Goal: Use online tool/utility: Utilize a website feature to perform a specific function

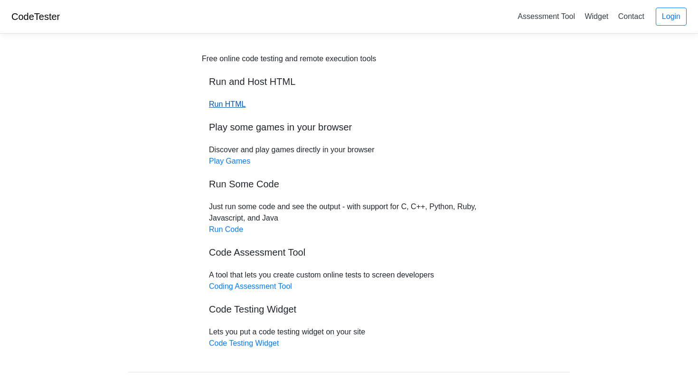
click at [240, 107] on link "Run HTML" at bounding box center [227, 104] width 37 height 8
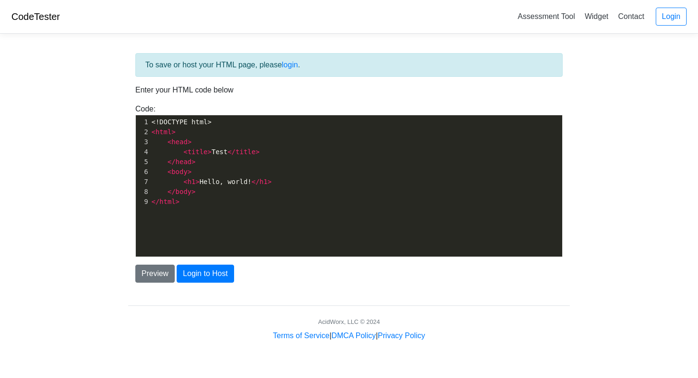
scroll to position [3, 0]
click at [259, 130] on pre "< html >" at bounding box center [356, 132] width 413 height 10
type textarea "<!DOCTYPE html> <html> <head> <title>Test</title> </head> <body> <h1>Hello, wor…"
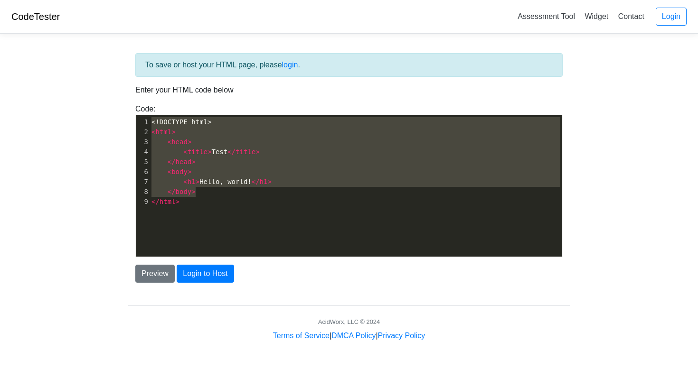
drag, startPoint x: 268, startPoint y: 195, endPoint x: 155, endPoint y: 85, distance: 157.8
click at [155, 85] on div "To save or host your HTML page, please login . Enter your HTML code below Code:…" at bounding box center [349, 168] width 442 height 230
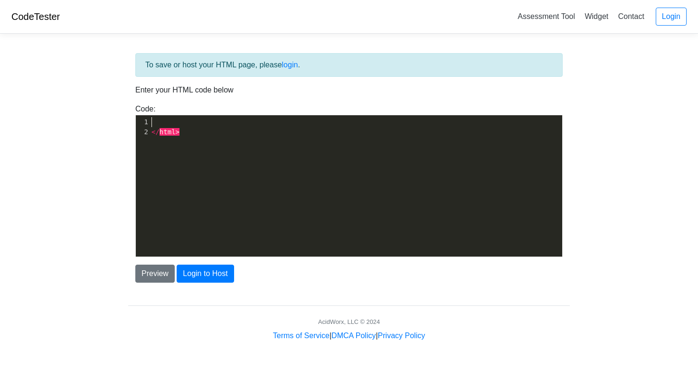
type textarea "<!DOCTYPE html> <html> <head> <title>Test</title> </head> <body> <h1>Hello, wor…"
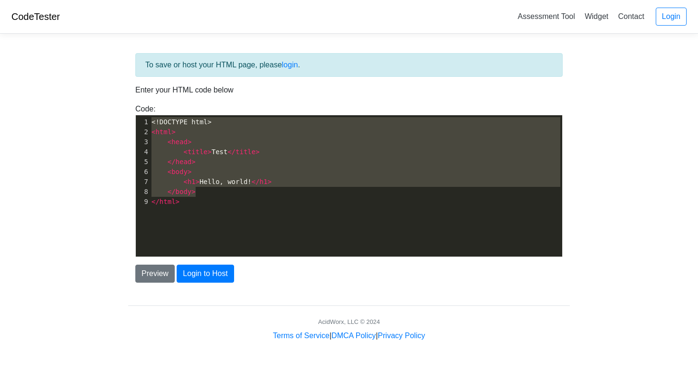
click at [198, 204] on pre "</ html >" at bounding box center [356, 202] width 413 height 10
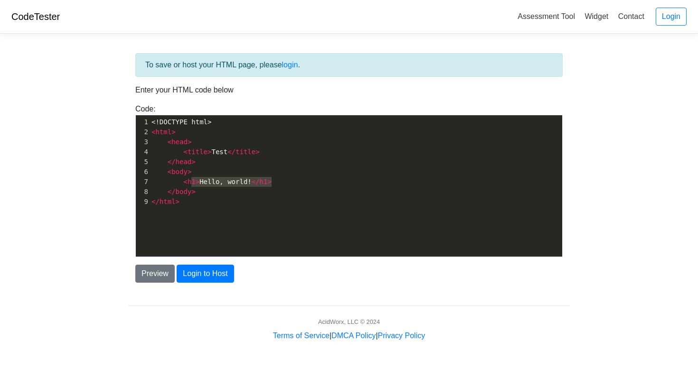
type textarea "<h1>Hello, world!</h1>"
drag, startPoint x: 282, startPoint y: 178, endPoint x: 179, endPoint y: 183, distance: 102.2
click at [179, 183] on pre "< h1 > Hello, world! </ h1 >" at bounding box center [356, 182] width 413 height 10
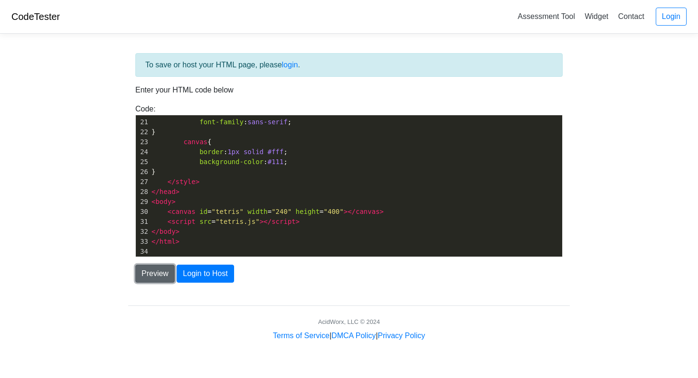
click at [162, 274] on button "Preview" at bounding box center [154, 274] width 39 height 18
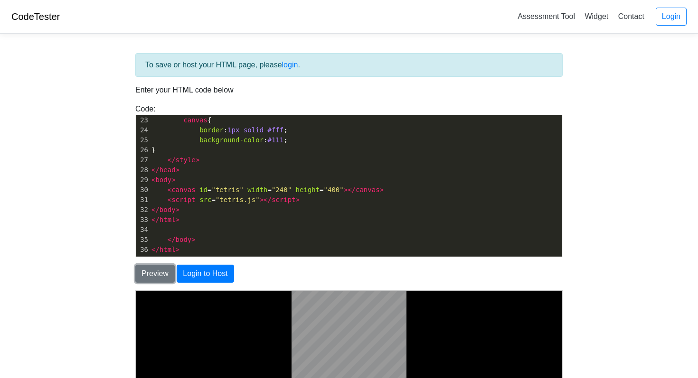
scroll to position [187, 0]
